Goal: Information Seeking & Learning: Learn about a topic

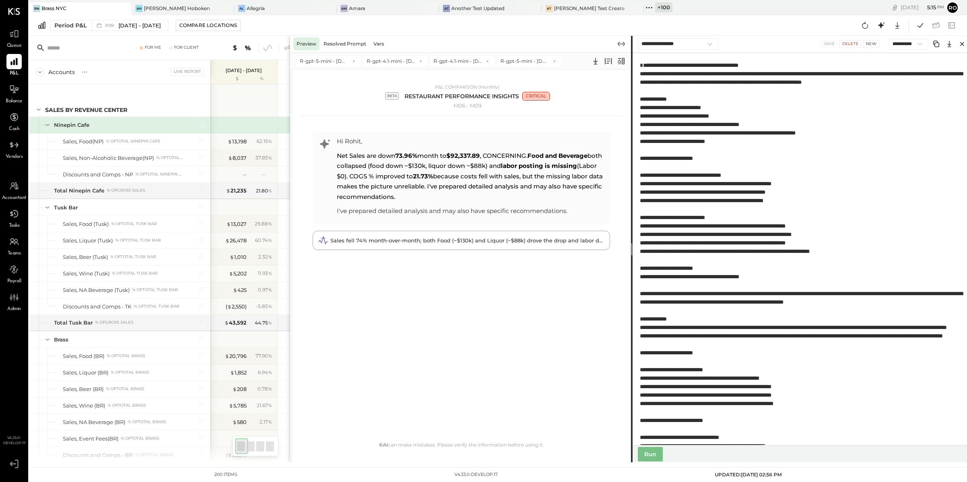
select select "**********"
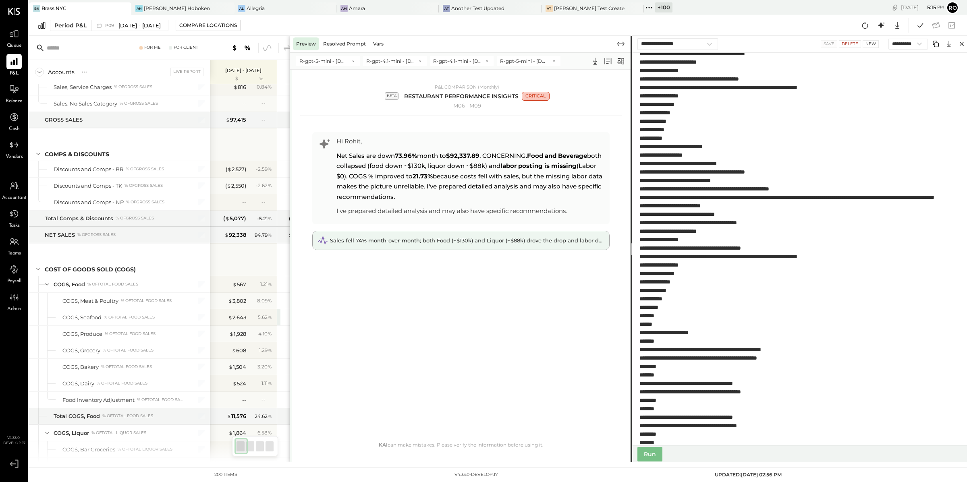
click at [473, 245] on div "Sales fell 74% month-over-month; both Food (~$130k) and Liquor (~$88k) drove th…" at bounding box center [461, 240] width 296 height 19
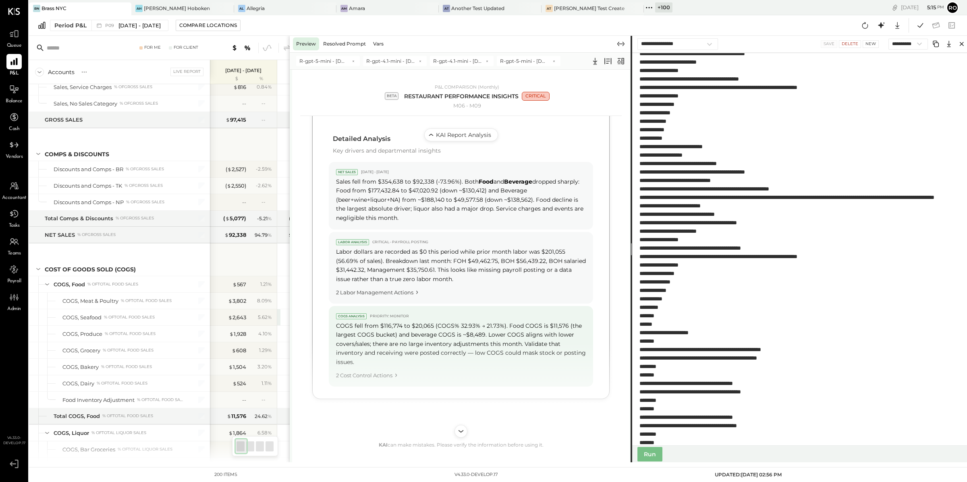
scroll to position [428, 0]
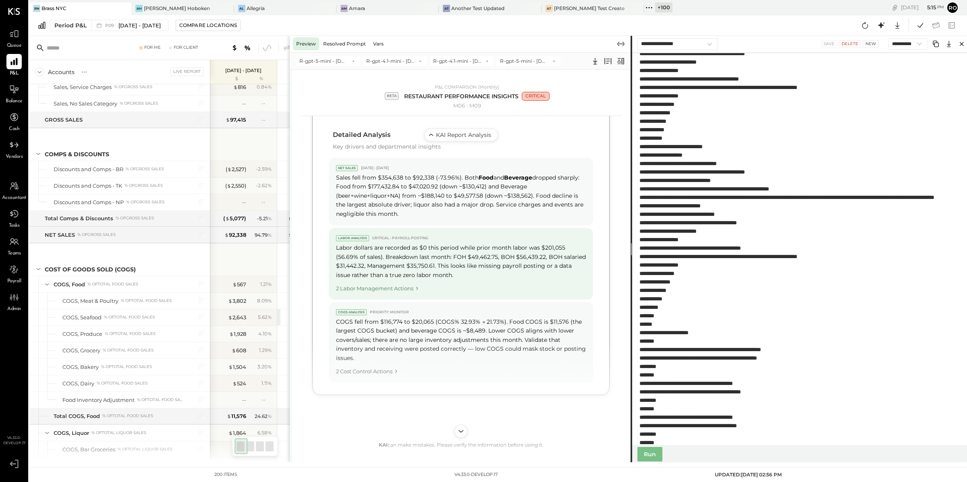
click at [398, 291] on div "2 Labor Management Actions" at bounding box center [461, 287] width 250 height 11
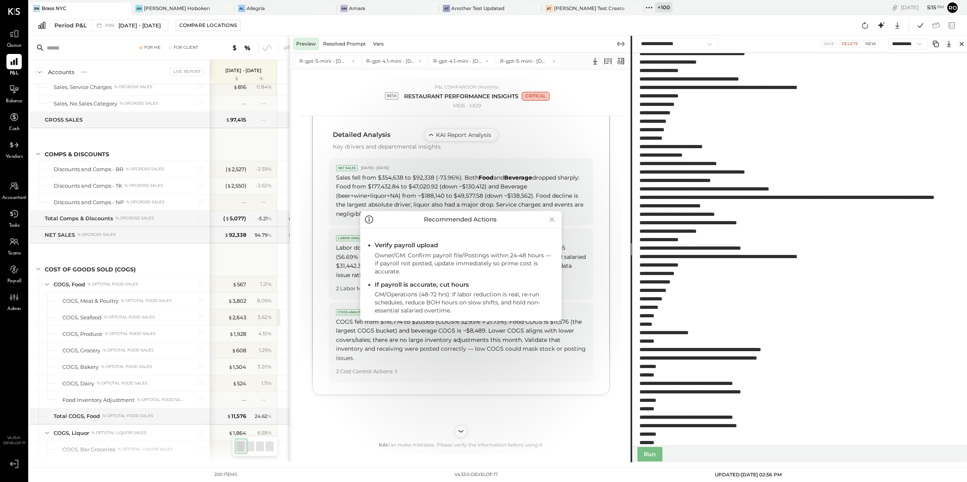
click at [394, 371] on div "Recommended Actions Verify payroll upload Owner/GM: Confirm payroll file/Postin…" at bounding box center [460, 266] width 321 height 377
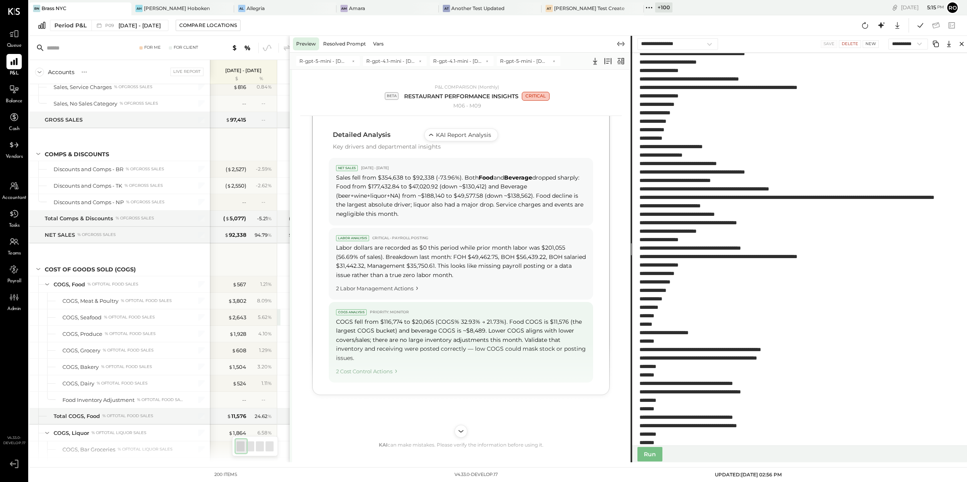
click at [393, 372] on icon "Cost Control Actions" at bounding box center [395, 371] width 7 height 7
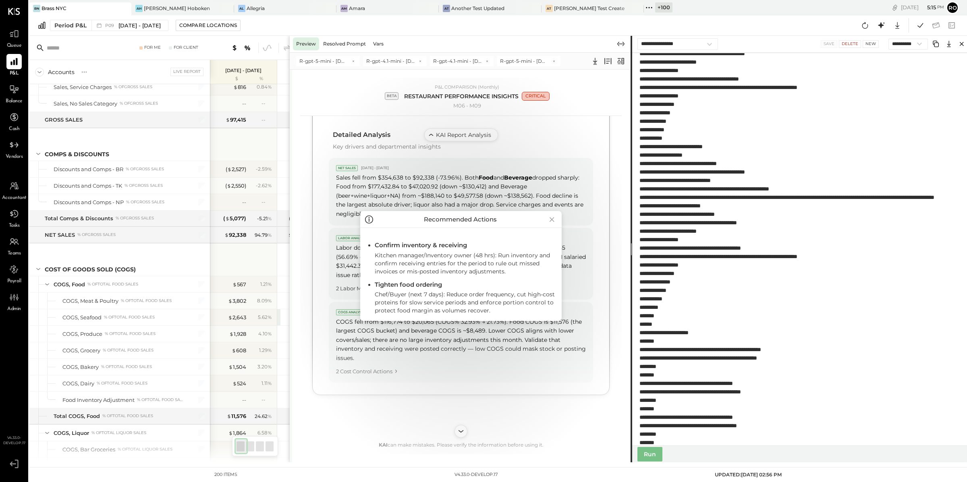
click at [508, 363] on div "Recommended Actions Confirm inventory & receiving Kitchen manager/Inventory own…" at bounding box center [460, 266] width 321 height 377
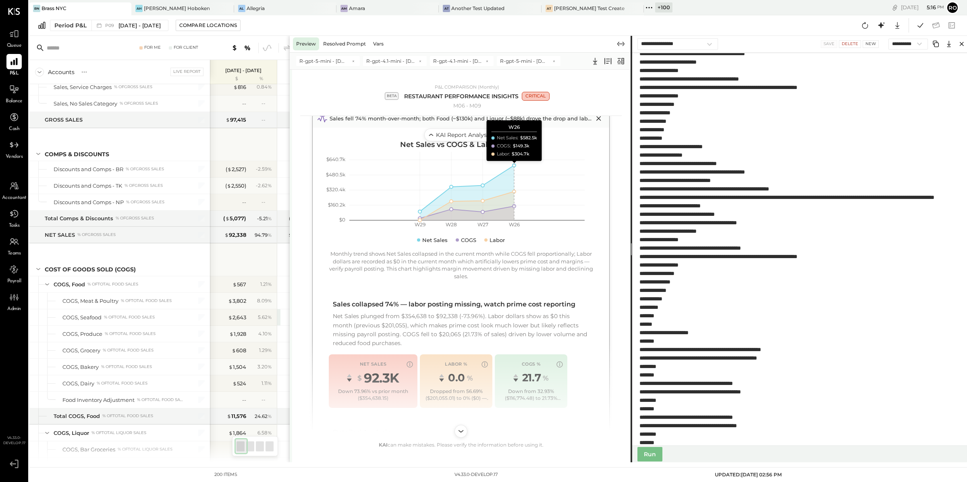
scroll to position [131, 0]
click at [382, 60] on span "R-gpt-4.1-mini - [DATE] 15:34" at bounding box center [390, 61] width 48 height 7
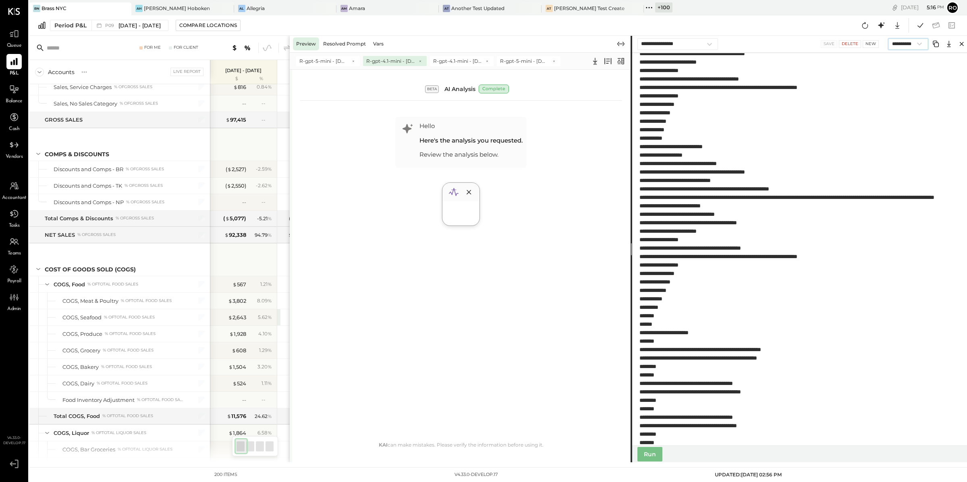
click at [908, 47] on select "**********" at bounding box center [907, 44] width 39 height 11
click at [888, 39] on select "**********" at bounding box center [907, 44] width 39 height 11
click at [651, 457] on button "Run" at bounding box center [649, 454] width 25 height 15
click at [322, 60] on span "R-gpt-4.1 - [DATE] 17:16" at bounding box center [323, 61] width 48 height 7
click at [319, 61] on span "R-gpt-4.1 - [DATE] 17:16" at bounding box center [323, 61] width 48 height 7
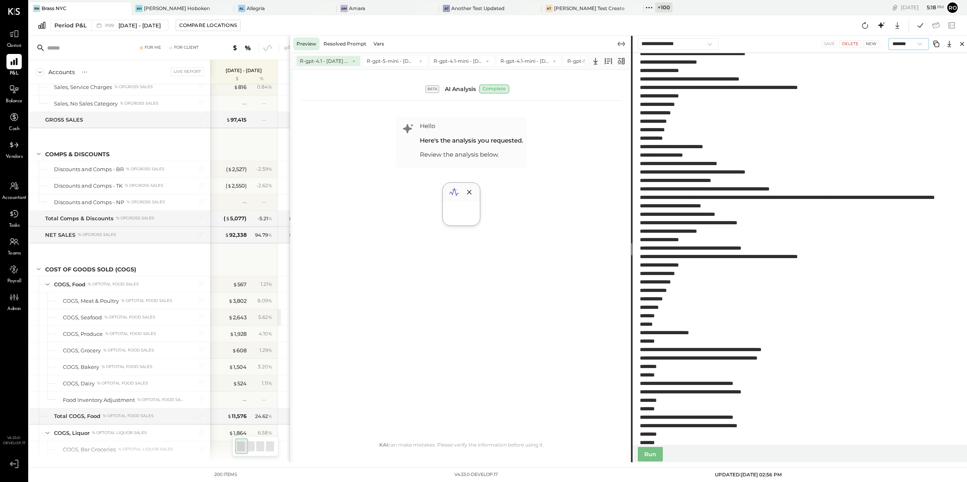
click at [908, 45] on select "**********" at bounding box center [908, 44] width 39 height 11
select select "**********"
click at [889, 39] on select "**********" at bounding box center [908, 44] width 39 height 11
click at [643, 457] on button "Run" at bounding box center [650, 454] width 25 height 15
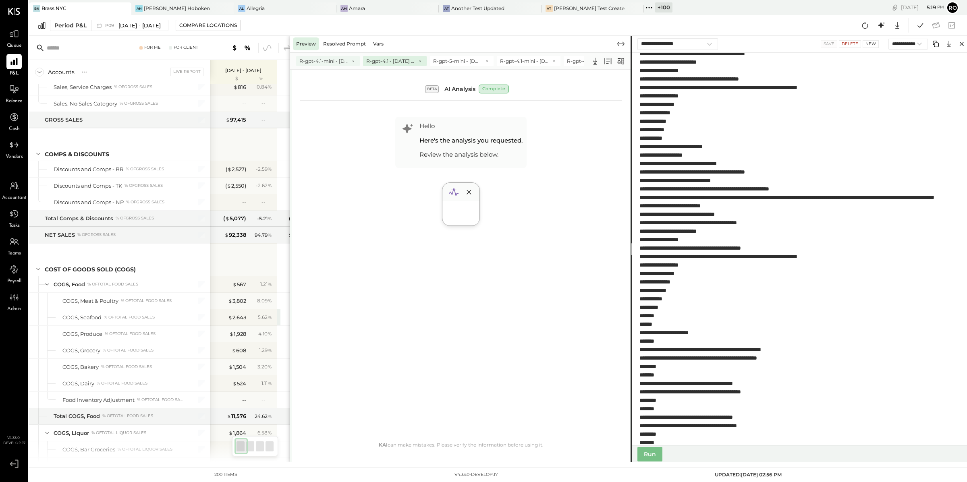
click at [323, 58] on span "R-gpt-4.1-mini - [DATE] 17:19" at bounding box center [323, 61] width 48 height 7
click at [623, 56] on icon at bounding box center [621, 61] width 10 height 10
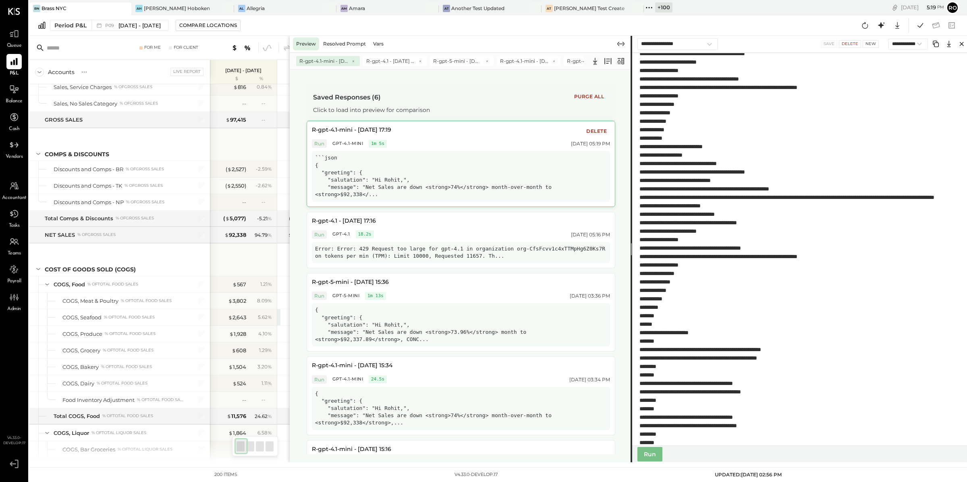
click at [537, 161] on div "```json { "greeting": { "salutation": "Hi Rohit,", "message": "Net Sales are do…" at bounding box center [461, 176] width 298 height 50
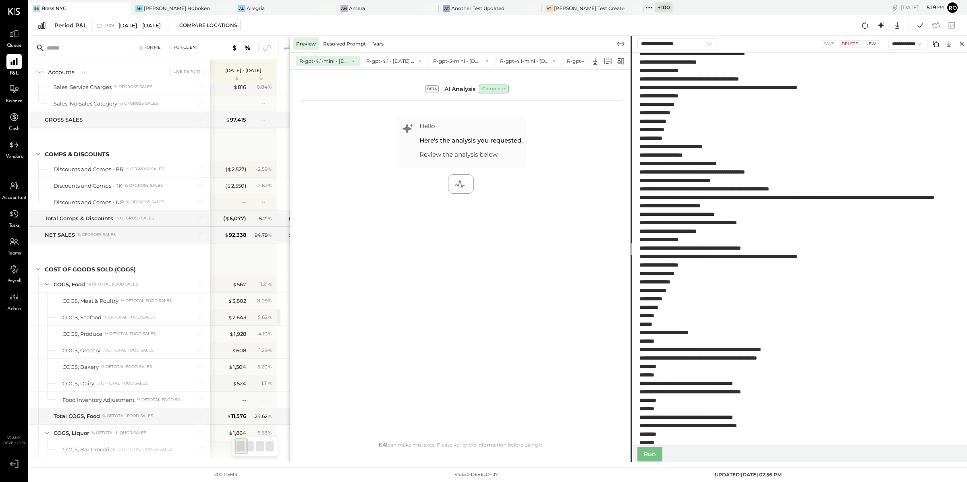
click at [325, 60] on span "R-gpt-4.1-mini - [DATE] 17:19" at bounding box center [323, 61] width 48 height 7
click at [464, 185] on icon at bounding box center [459, 183] width 11 height 11
click at [389, 63] on span "R-gpt-4.1 - [DATE] 17:16" at bounding box center [390, 61] width 48 height 7
click at [330, 63] on span "R-gpt-4.1-mini - [DATE] 17:19" at bounding box center [323, 61] width 48 height 7
click at [394, 59] on span "R-gpt-4.1 - [DATE] 17:16" at bounding box center [390, 61] width 48 height 7
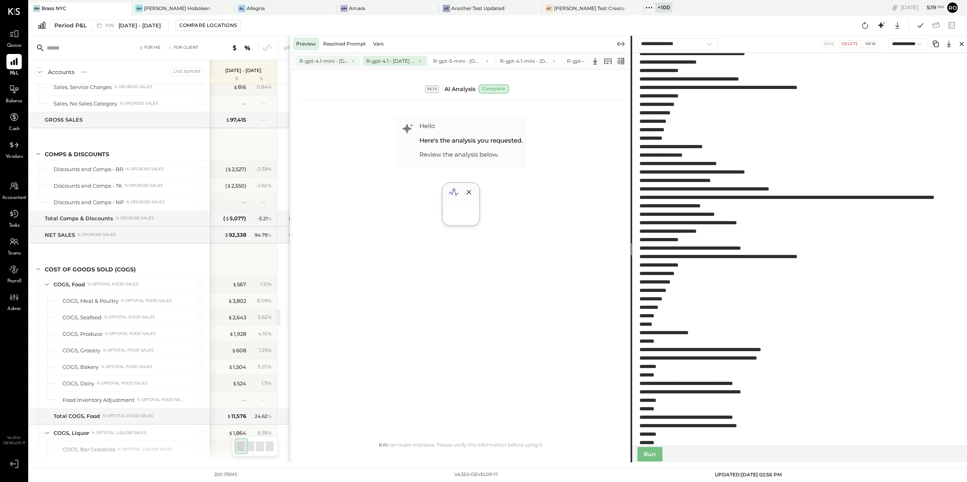
click at [317, 59] on span "R-gpt-4.1-mini - [DATE] 17:19" at bounding box center [323, 61] width 48 height 7
click at [456, 62] on span "R-gpt-5-mini - [DATE] 15:36" at bounding box center [457, 61] width 48 height 7
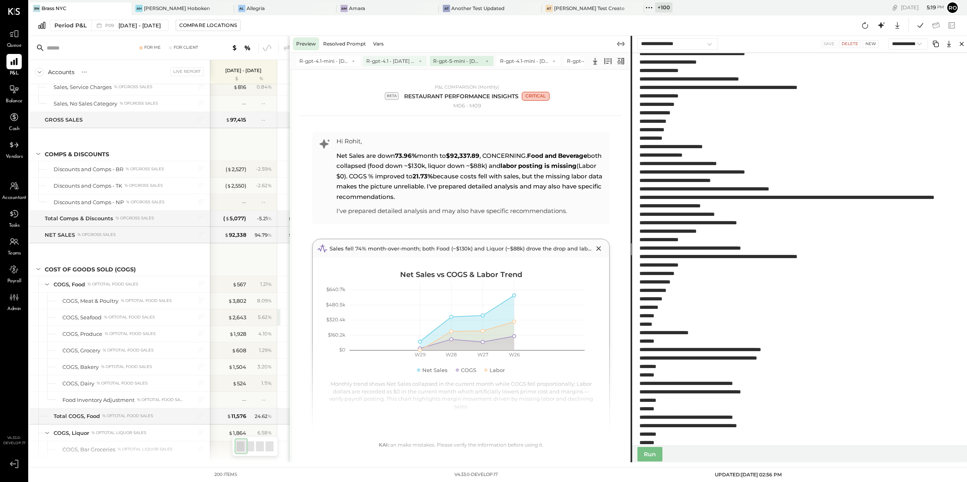
click at [382, 57] on div "R-gpt-4.1 - [DATE] 17:16" at bounding box center [395, 61] width 64 height 10
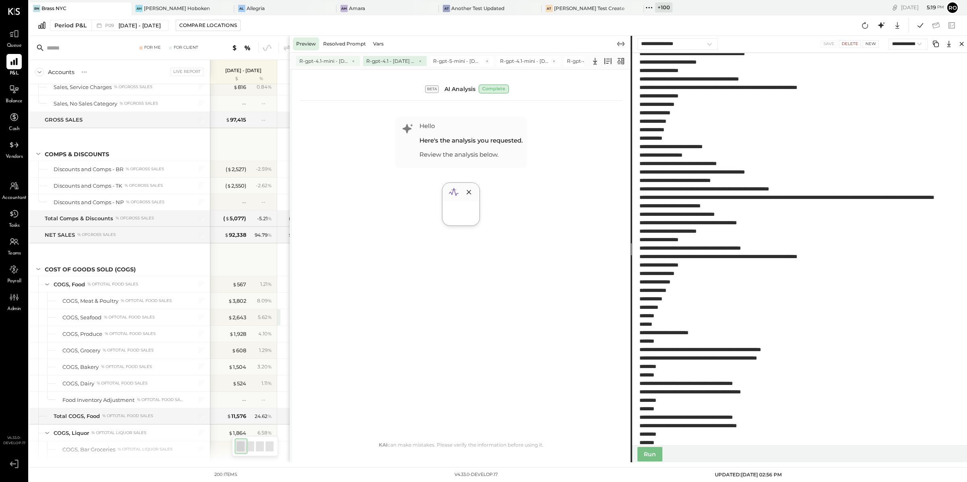
click at [332, 59] on span "R-gpt-4.1-mini - [DATE] 17:19" at bounding box center [323, 61] width 48 height 7
click at [623, 62] on icon at bounding box center [621, 61] width 10 height 10
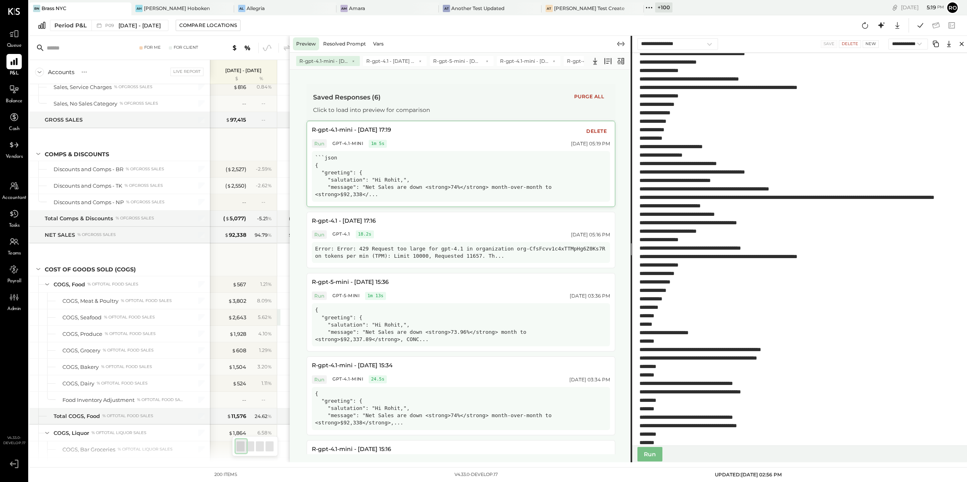
click at [493, 160] on div "```json { "greeting": { "salutation": "Hi Rohit,", "message": "Net Sales are do…" at bounding box center [461, 176] width 298 height 50
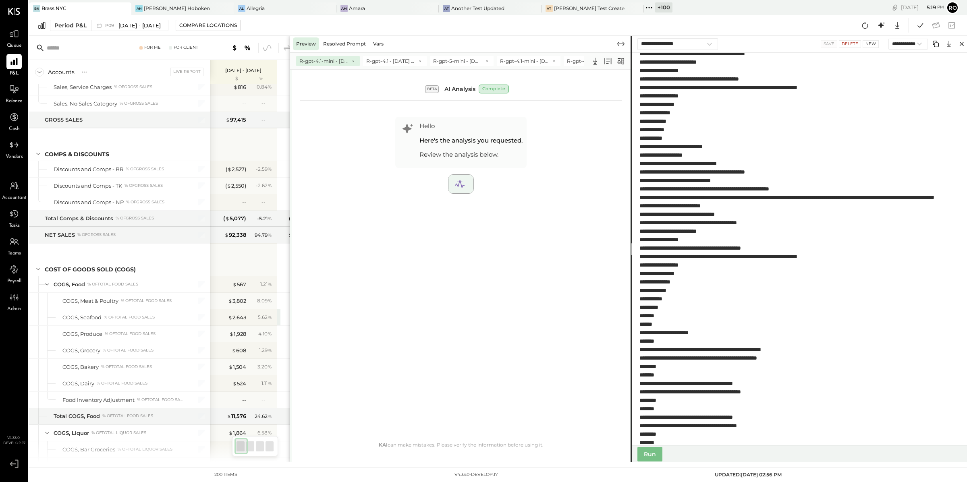
click at [467, 183] on div at bounding box center [460, 184] width 16 height 12
click at [622, 61] on icon at bounding box center [621, 61] width 10 height 10
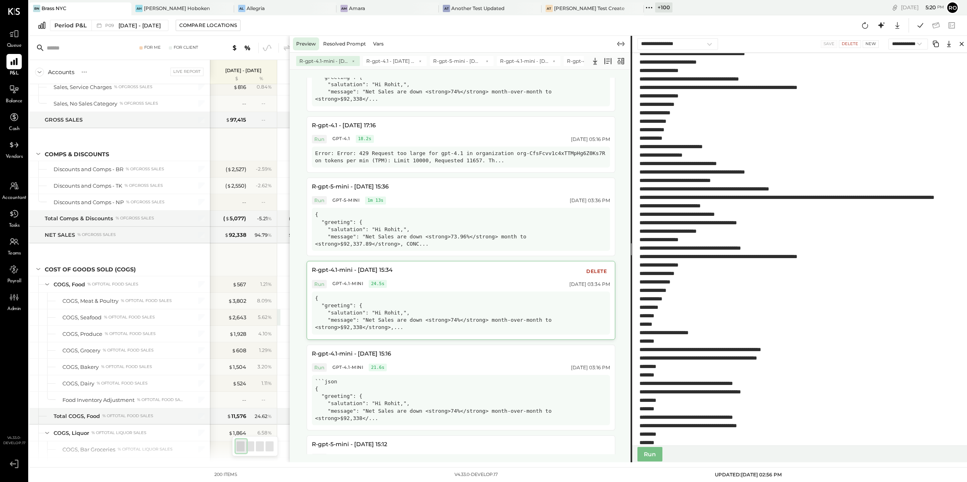
scroll to position [0, 0]
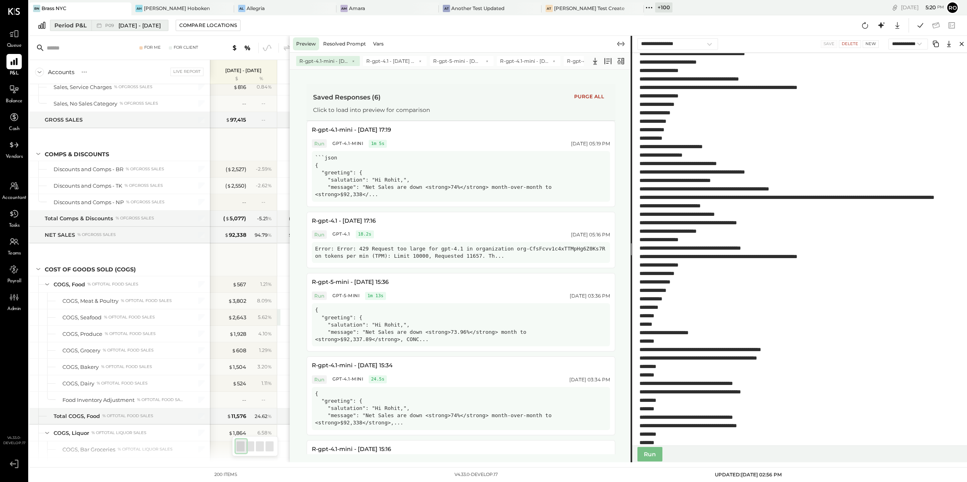
click at [161, 24] on span "[DATE] - [DATE]" at bounding box center [139, 26] width 42 height 8
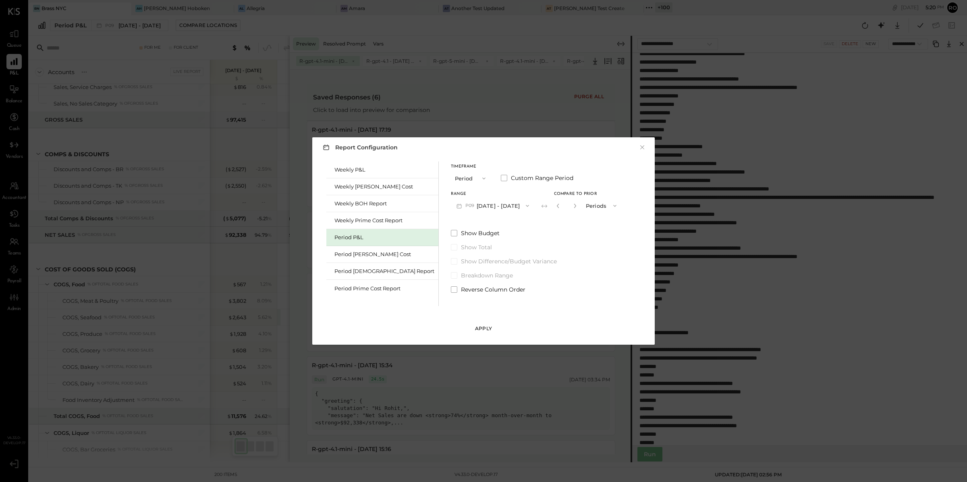
click at [487, 327] on div "Apply" at bounding box center [483, 328] width 17 height 7
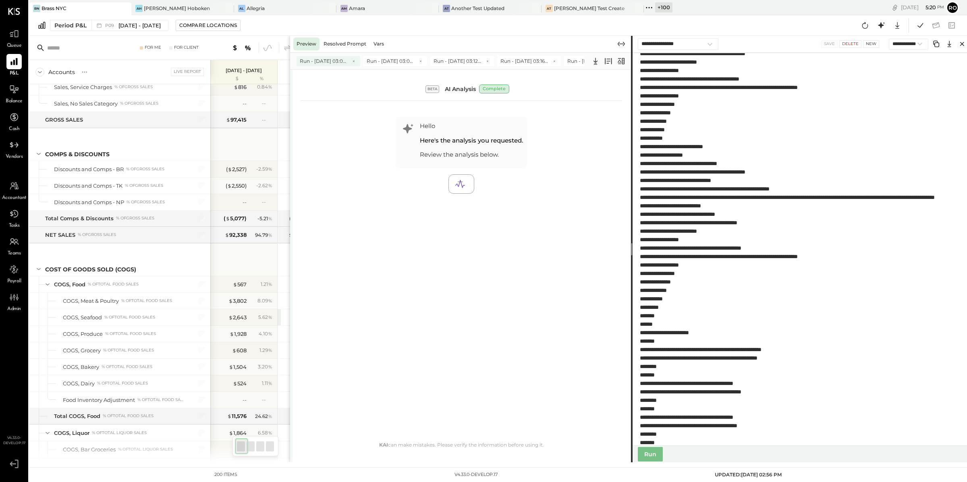
click at [324, 63] on span "Run - [DATE] 03:03 PM" at bounding box center [324, 61] width 48 height 7
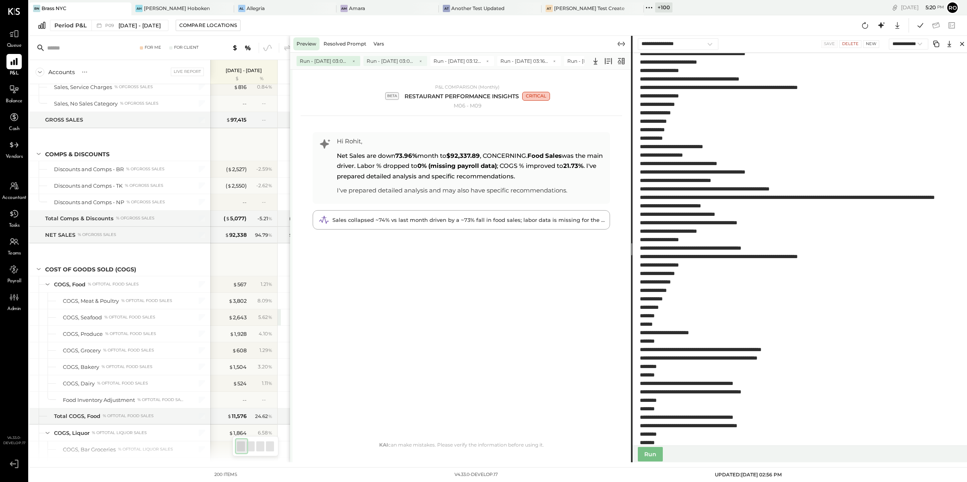
click at [394, 60] on span "Run - [DATE] 03:09 PM" at bounding box center [391, 61] width 48 height 7
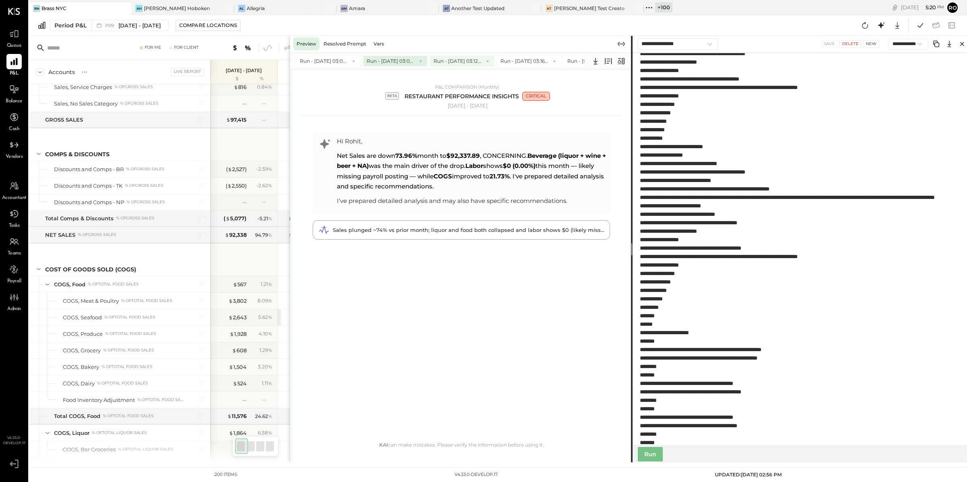
click at [465, 61] on span "Run - [DATE] 03:12 PM" at bounding box center [457, 61] width 48 height 7
click at [321, 60] on span "Run - [DATE] 03:03 PM" at bounding box center [324, 61] width 48 height 7
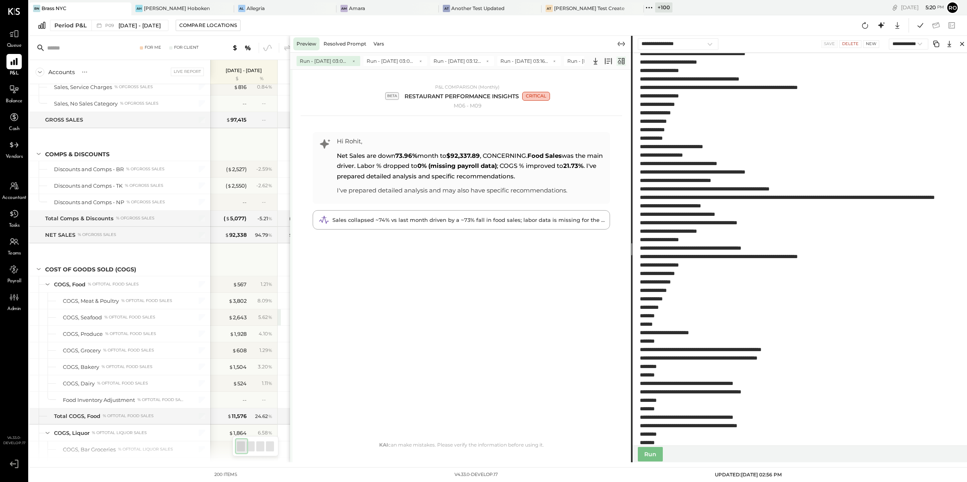
click at [619, 60] on icon at bounding box center [621, 61] width 10 height 10
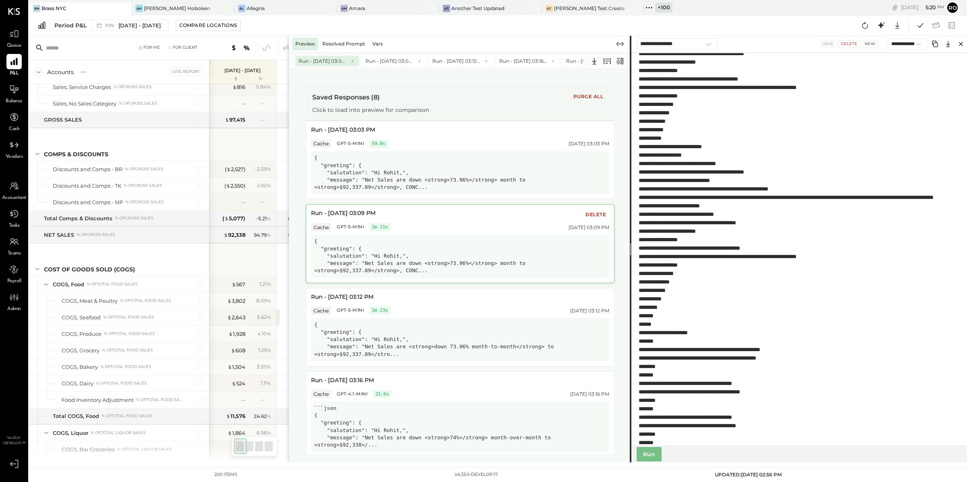
scroll to position [330, 0]
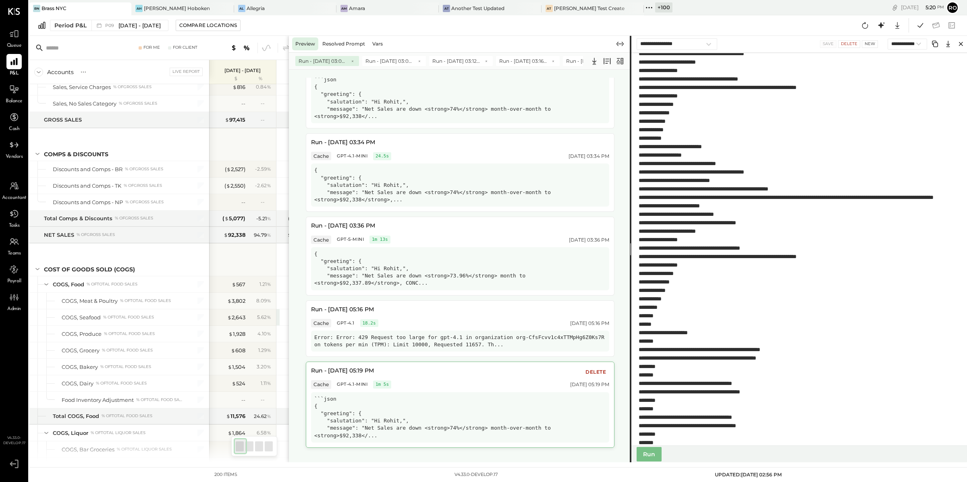
click at [509, 411] on div "```json { "greeting": { "salutation": "Hi Rohit,", "message": "Net Sales are do…" at bounding box center [460, 417] width 298 height 50
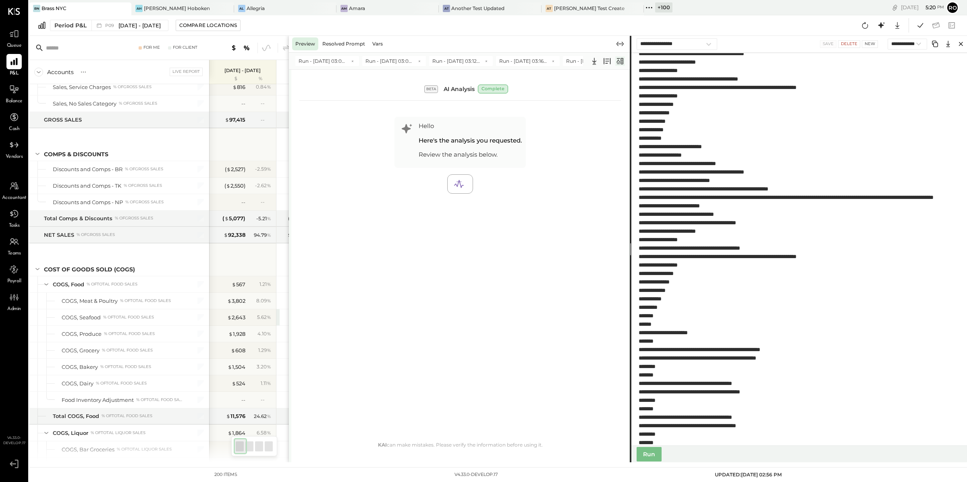
click at [616, 64] on icon at bounding box center [620, 61] width 10 height 10
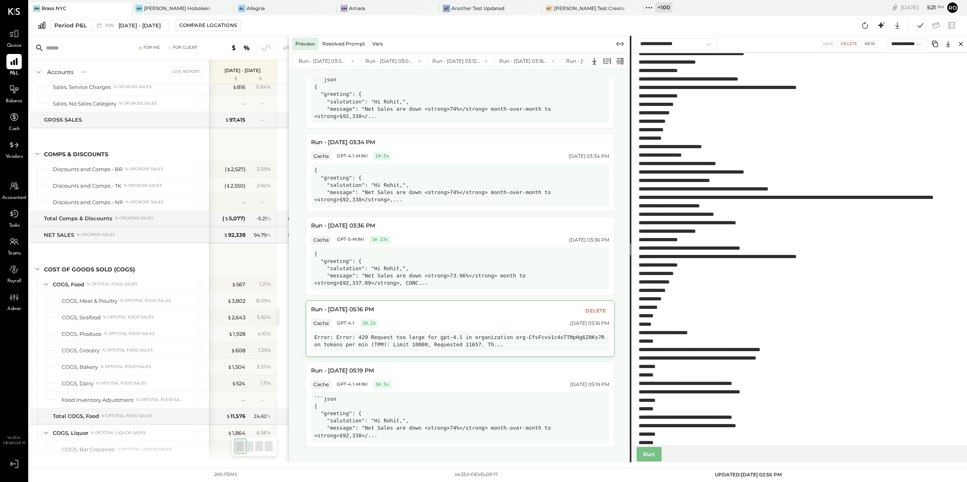
click at [597, 309] on button "Delete" at bounding box center [595, 311] width 27 height 10
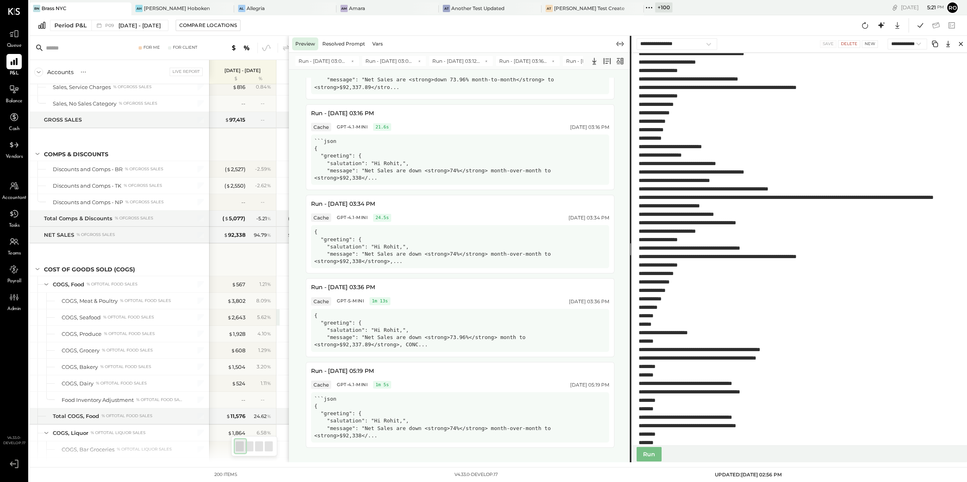
scroll to position [268, 0]
click at [592, 373] on button "Delete" at bounding box center [595, 372] width 27 height 10
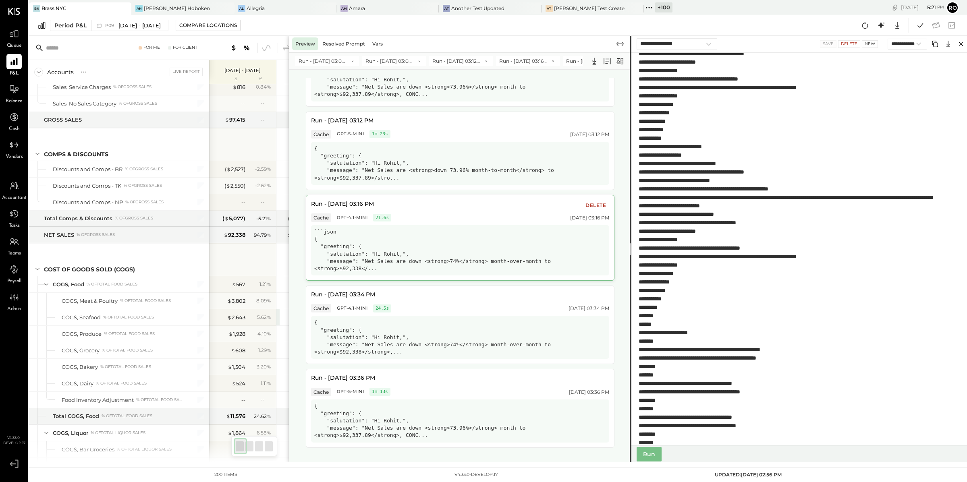
click at [480, 245] on div "```json { "greeting": { "salutation": "Hi Rohit,", "message": "Net Sales are do…" at bounding box center [460, 250] width 298 height 50
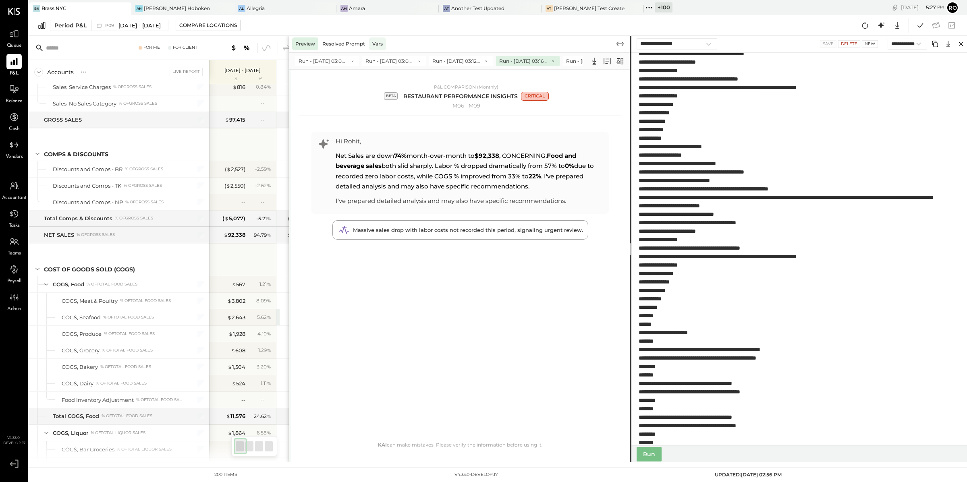
click at [377, 46] on div "Vars" at bounding box center [377, 43] width 17 height 13
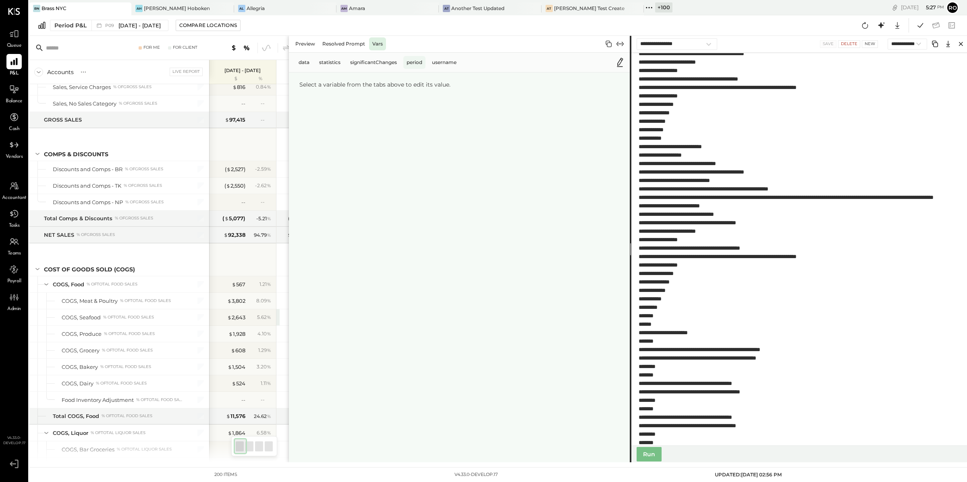
click at [412, 64] on div "period" at bounding box center [414, 62] width 22 height 13
click at [111, 27] on span "P09" at bounding box center [110, 25] width 11 height 4
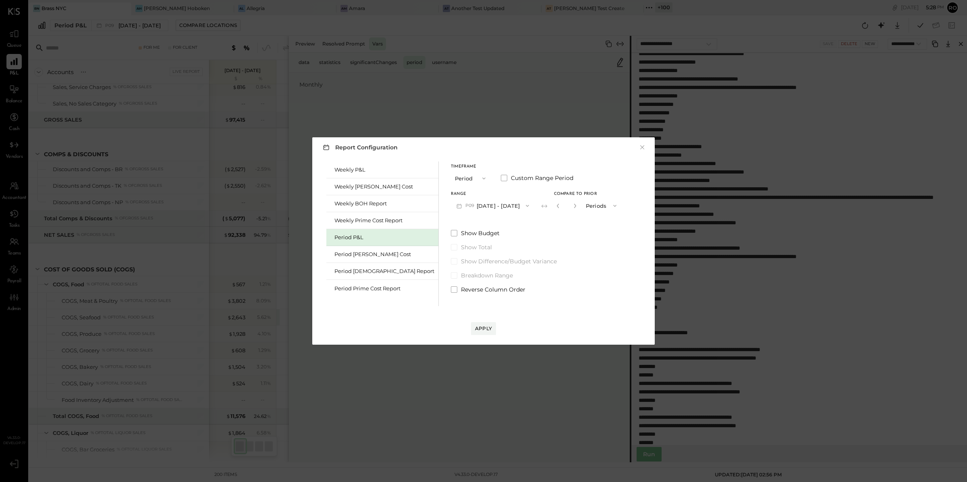
click at [477, 178] on span "button" at bounding box center [482, 178] width 10 height 6
click at [457, 194] on span "Quarter" at bounding box center [467, 192] width 20 height 5
click at [541, 205] on div "Compare" at bounding box center [554, 205] width 26 height 7
click at [571, 206] on icon "button" at bounding box center [572, 206] width 2 height 4
type input "*"
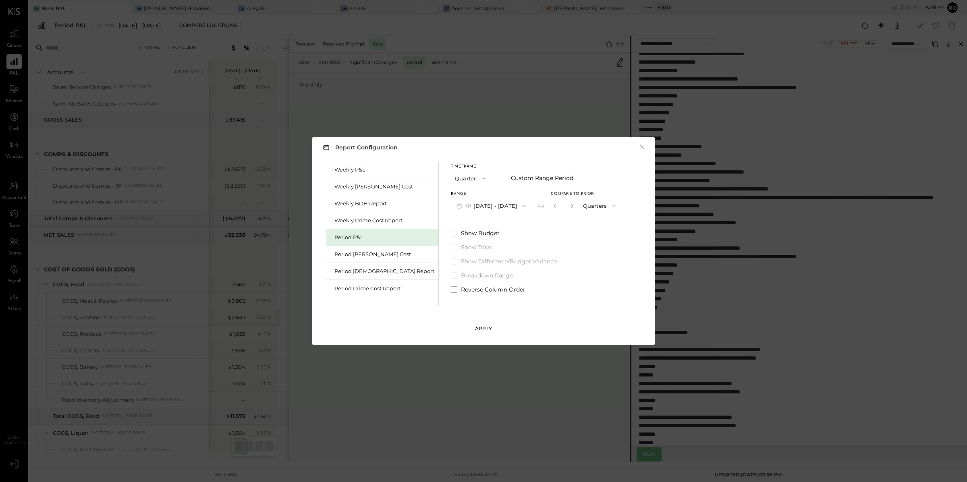
click at [483, 329] on div "Apply" at bounding box center [483, 328] width 17 height 7
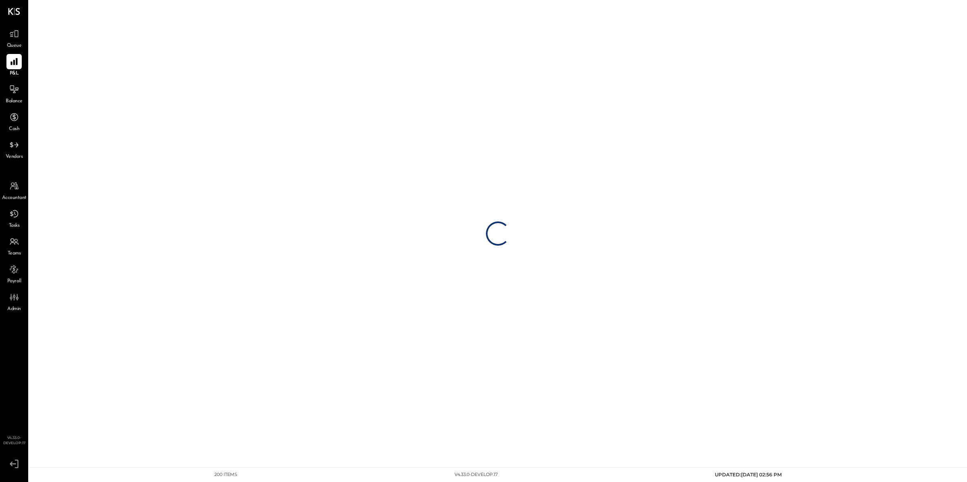
select select "**********"
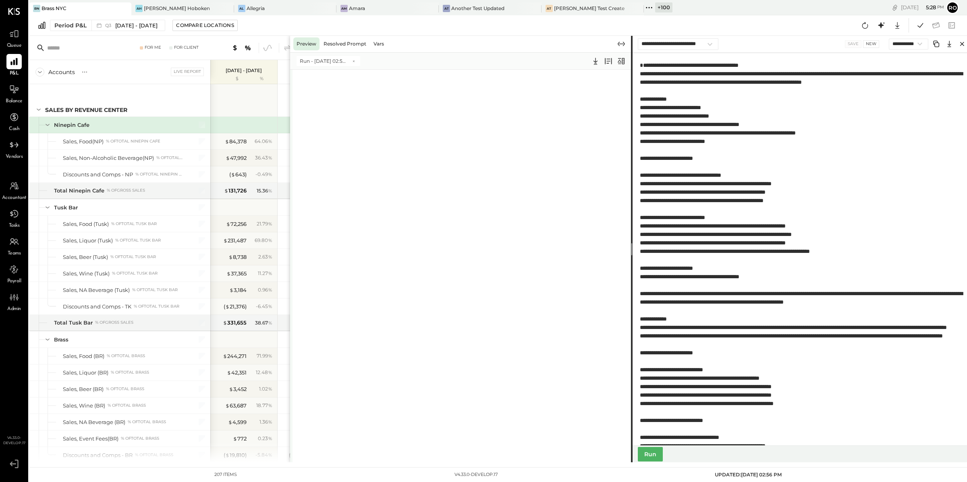
click at [648, 454] on button "Run" at bounding box center [650, 454] width 25 height 15
click at [376, 41] on div "Vars" at bounding box center [378, 43] width 17 height 13
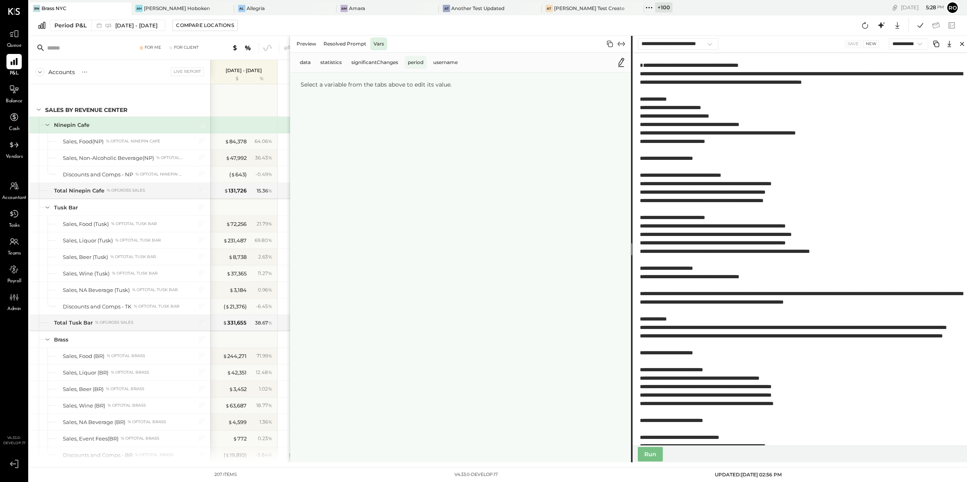
click at [418, 61] on div "period" at bounding box center [415, 62] width 22 height 13
click at [620, 66] on icon at bounding box center [621, 63] width 10 height 10
click at [310, 62] on div "data" at bounding box center [304, 62] width 17 height 13
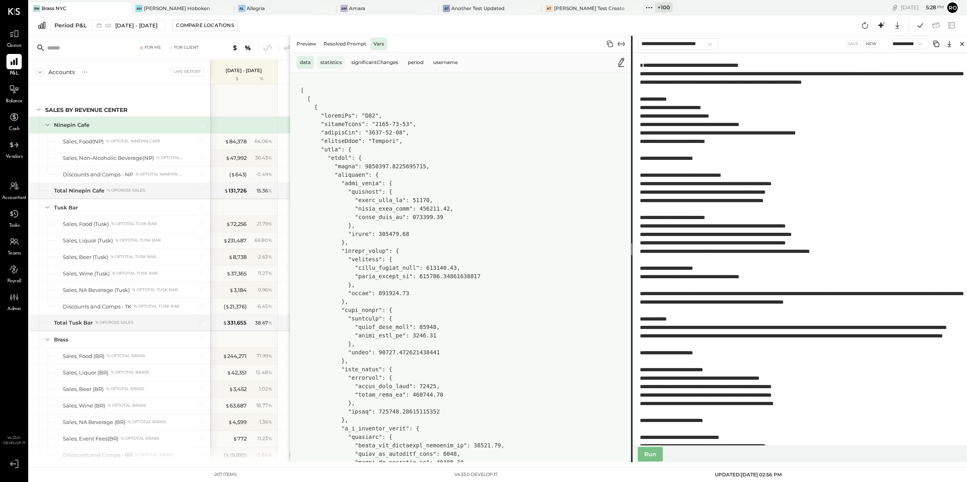
click at [338, 63] on div "statistics" at bounding box center [331, 62] width 28 height 13
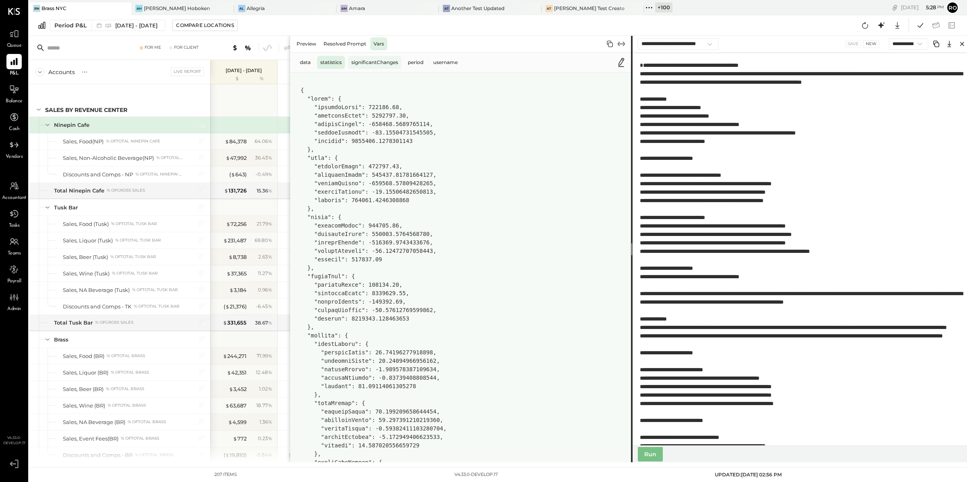
click at [384, 64] on div "significantChanges" at bounding box center [374, 62] width 53 height 13
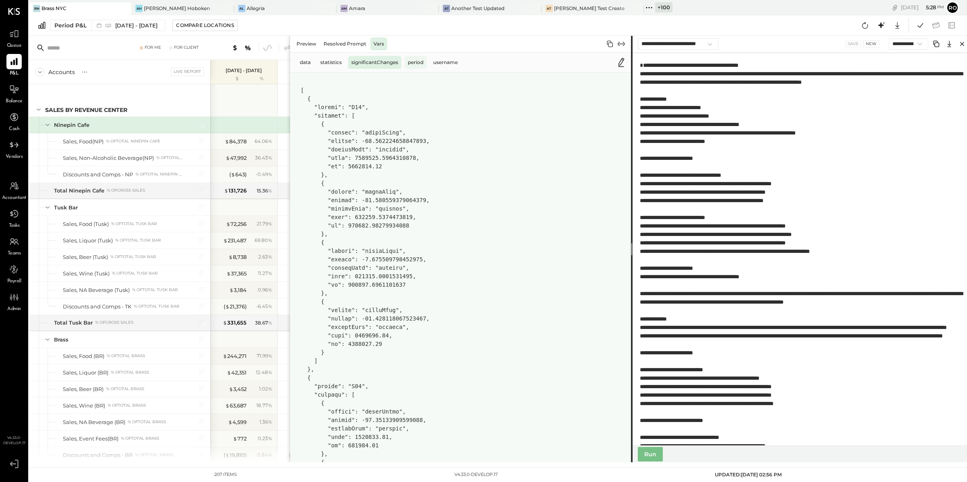
click at [419, 64] on div "period" at bounding box center [415, 62] width 22 height 13
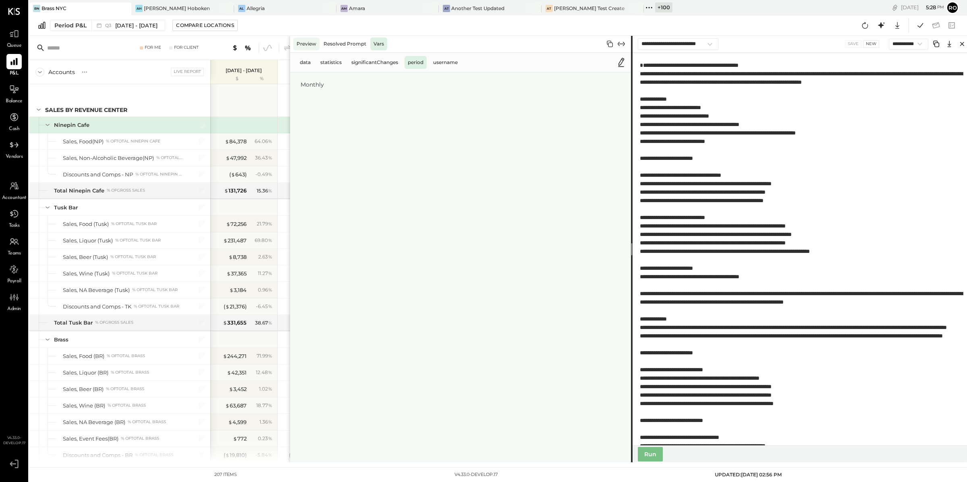
click at [313, 40] on div "Preview" at bounding box center [306, 43] width 26 height 13
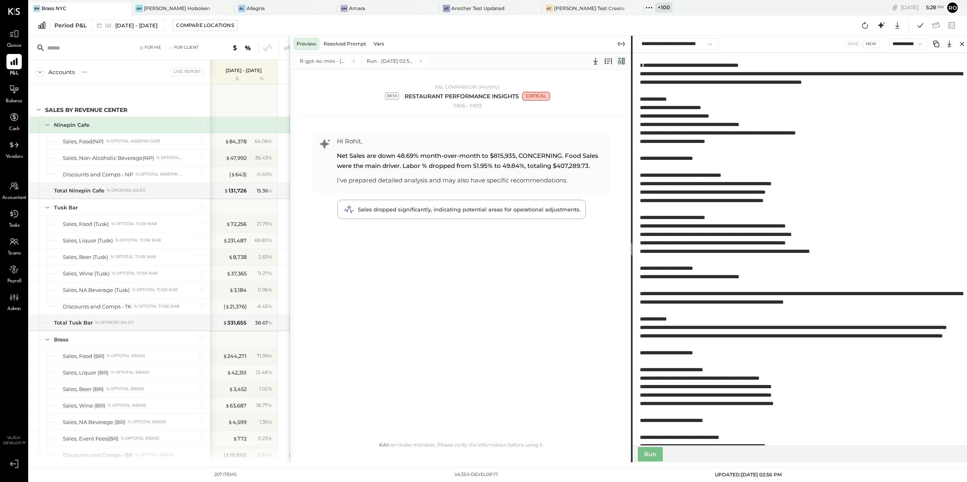
click at [623, 63] on icon at bounding box center [621, 61] width 10 height 10
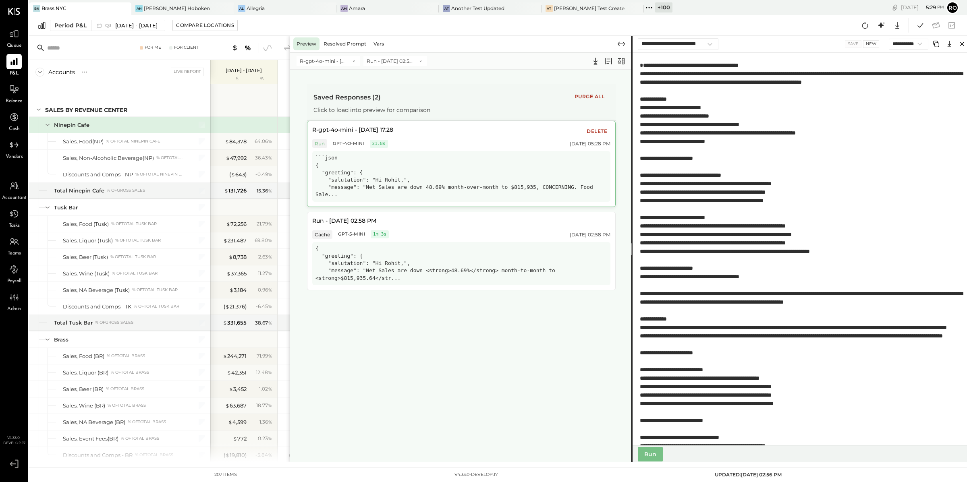
click at [456, 158] on div "```json { "greeting": { "salutation": "Hi Rohit,", "message": "Net Sales are do…" at bounding box center [461, 176] width 298 height 50
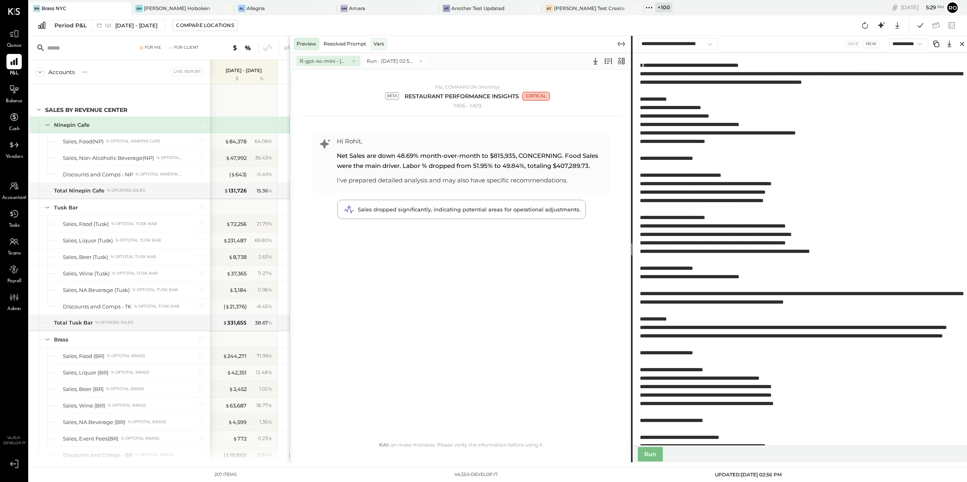
click at [383, 47] on div "Vars" at bounding box center [378, 43] width 17 height 13
